Goal: Communication & Community: Answer question/provide support

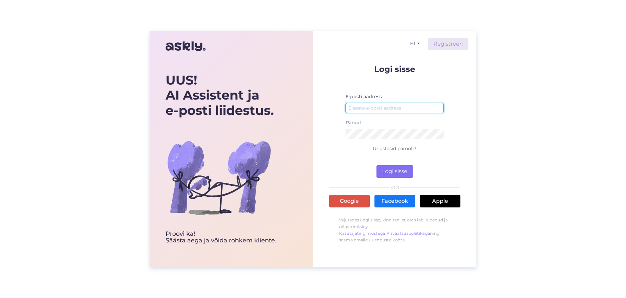
type input "[EMAIL_ADDRESS][DOMAIN_NAME]"
click at [386, 175] on button "Logi sisse" at bounding box center [395, 171] width 37 height 13
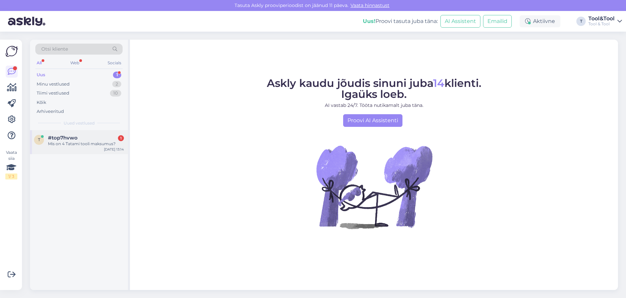
click at [72, 144] on div "Mis on 4 Tatami tooli maksumus?" at bounding box center [86, 144] width 76 height 6
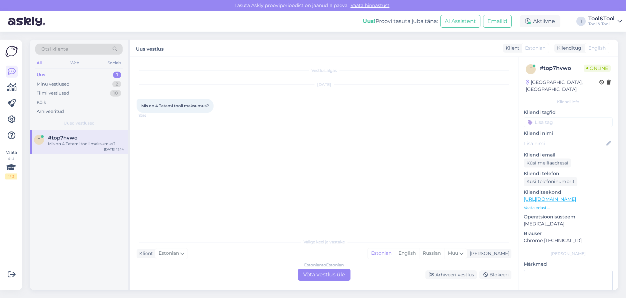
click at [333, 275] on div "Estonian to Estonian Võta vestlus üle" at bounding box center [324, 275] width 53 height 12
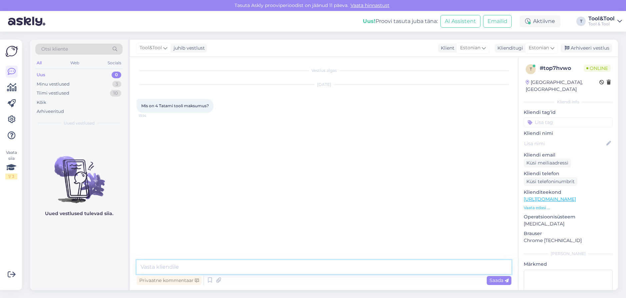
drag, startPoint x: 203, startPoint y: 267, endPoint x: 227, endPoint y: 266, distance: 24.0
click at [203, 267] on textarea at bounding box center [324, 267] width 375 height 14
type textarea "Tere! Üks hetk, anname kohe vastuse"
click at [194, 268] on textarea "Kas soovite Tatami 206 või" at bounding box center [324, 267] width 375 height 14
click at [230, 268] on textarea "Kas soovite Tatami 306 või" at bounding box center [324, 267] width 375 height 14
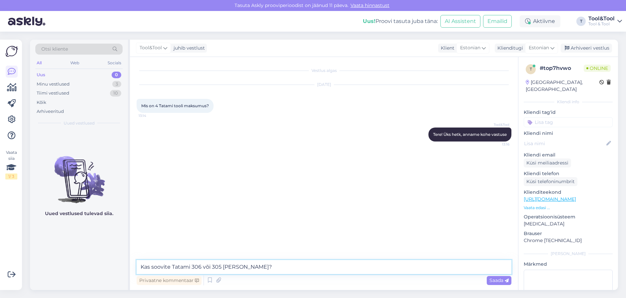
click at [172, 267] on textarea "Kas soovite Tatami 306 või 305 [PERSON_NAME]?" at bounding box center [324, 267] width 375 height 14
click at [223, 267] on textarea "Kas soovite Tatami 306 või 305 [PERSON_NAME]?" at bounding box center [324, 267] width 375 height 14
type textarea "Kas soovite Tatami 306 või 305 mudeli [PERSON_NAME]?"
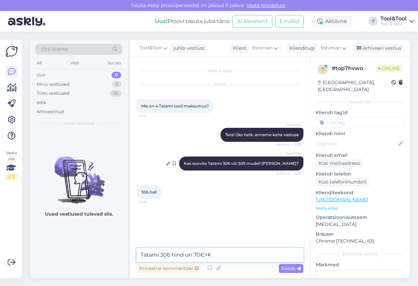
type textarea "Tatami 306 hind on 70€+KM"
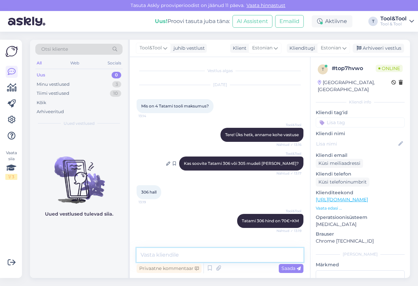
scroll to position [22, 0]
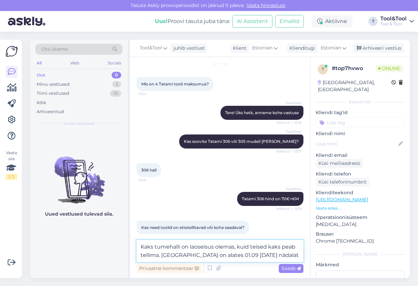
click at [196, 254] on textarea "Kaks tumehalli on laoseisus olemas, kuid teised kaks peab tellima. [GEOGRAPHIC_…" at bounding box center [220, 251] width 167 height 22
click at [276, 256] on textarea "Kaks tumehalli on laoseisus olemas, kuid teised kaks peab tellima. [GEOGRAPHIC_…" at bounding box center [220, 251] width 167 height 22
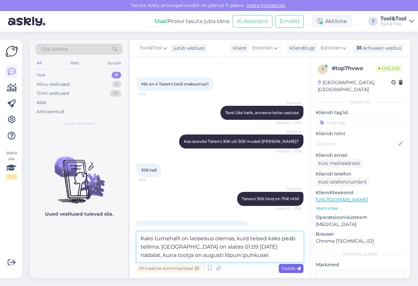
type textarea "Kaks tumehalli on laoseisus olemas, kuid teised kaks peab tellima. [GEOGRAPHIC_…"
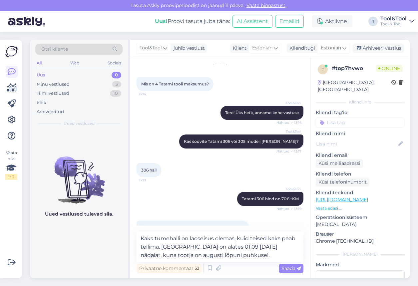
drag, startPoint x: 293, startPoint y: 268, endPoint x: 261, endPoint y: 247, distance: 38.4
click at [293, 268] on span "Saada" at bounding box center [291, 268] width 19 height 6
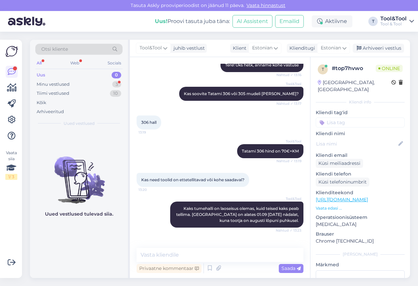
scroll to position [103, 0]
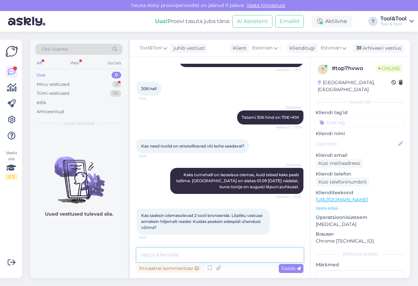
click at [194, 256] on textarea at bounding box center [220, 255] width 167 height 14
type textarea "S"
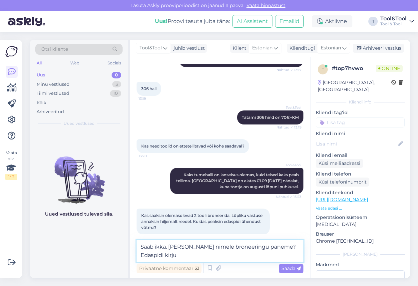
scroll to position [110, 0]
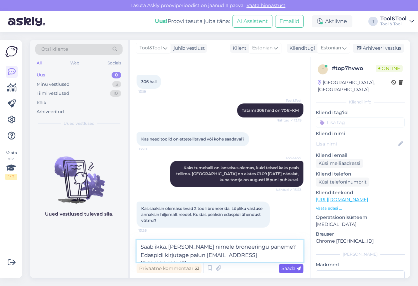
type textarea "Saab ikka. [PERSON_NAME] nimele broneeringu paneme? Edaspidi kirjutage palun [E…"
click at [290, 268] on span "Saada" at bounding box center [291, 268] width 19 height 6
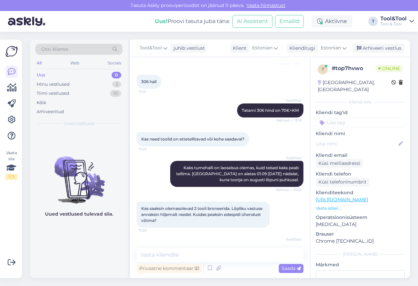
scroll to position [138, 0]
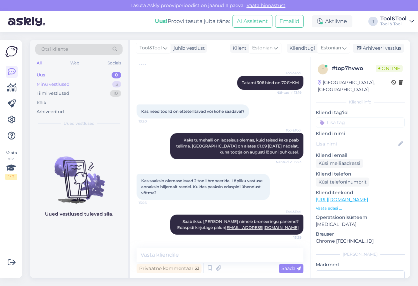
click at [52, 85] on div "Minu vestlused" at bounding box center [53, 84] width 33 height 7
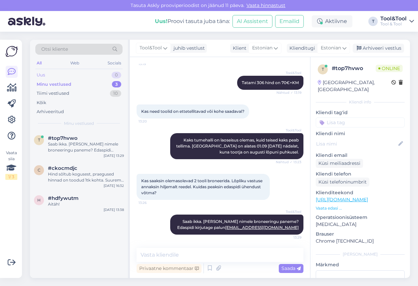
click at [62, 77] on div "Uus 0" at bounding box center [78, 74] width 87 height 9
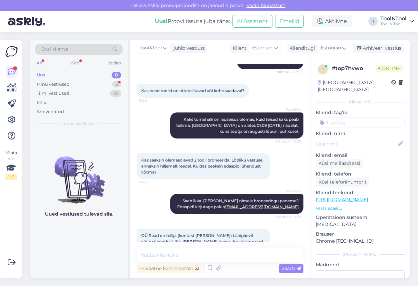
scroll to position [173, 0]
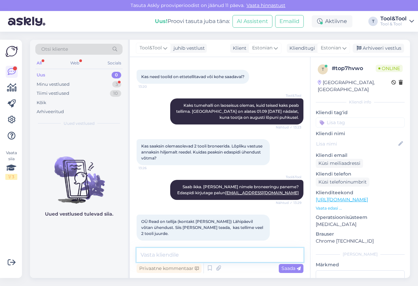
click at [190, 253] on textarea at bounding box center [220, 255] width 167 height 14
type textarea "h"
type textarea "Väga hästi! Teeme nii. Paneme toolidele broneeringu [PERSON_NAME]."
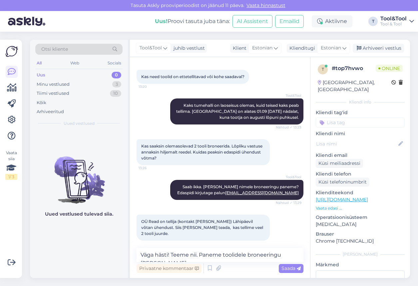
click at [289, 269] on span "Saada" at bounding box center [291, 268] width 19 height 6
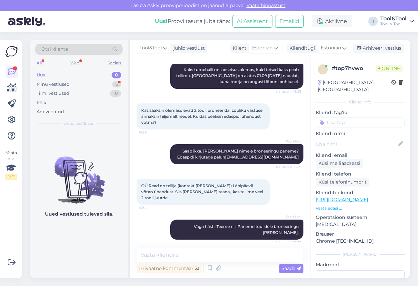
scroll to position [230, 0]
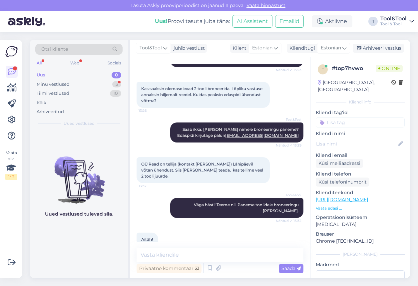
click at [144, 190] on div "Tool&Tool Väga hästi! Teeme nii. Paneme toolidele broneeringu [PERSON_NAME]. Nä…" at bounding box center [220, 207] width 167 height 35
drag, startPoint x: 141, startPoint y: 163, endPoint x: 220, endPoint y: 163, distance: 79.0
click at [220, 163] on span "OÜ Read on tellija (kontakt [PERSON_NAME]) Lähipäevil võtan ühendust. Siis [PER…" at bounding box center [202, 169] width 123 height 17
copy span "OÜ Read on tellija (kontakt [PERSON_NAME])"
click at [201, 254] on textarea at bounding box center [220, 255] width 167 height 14
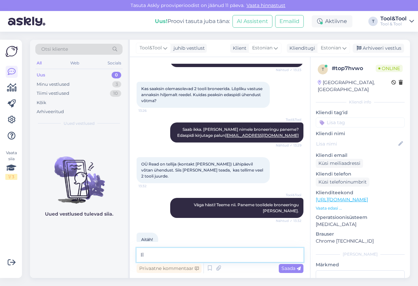
type textarea "I"
type textarea "Palun. Ilusat päeva jätku!"
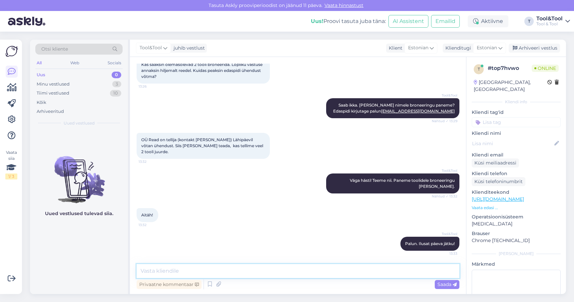
scroll to position [242, 0]
